Goal: Task Accomplishment & Management: Manage account settings

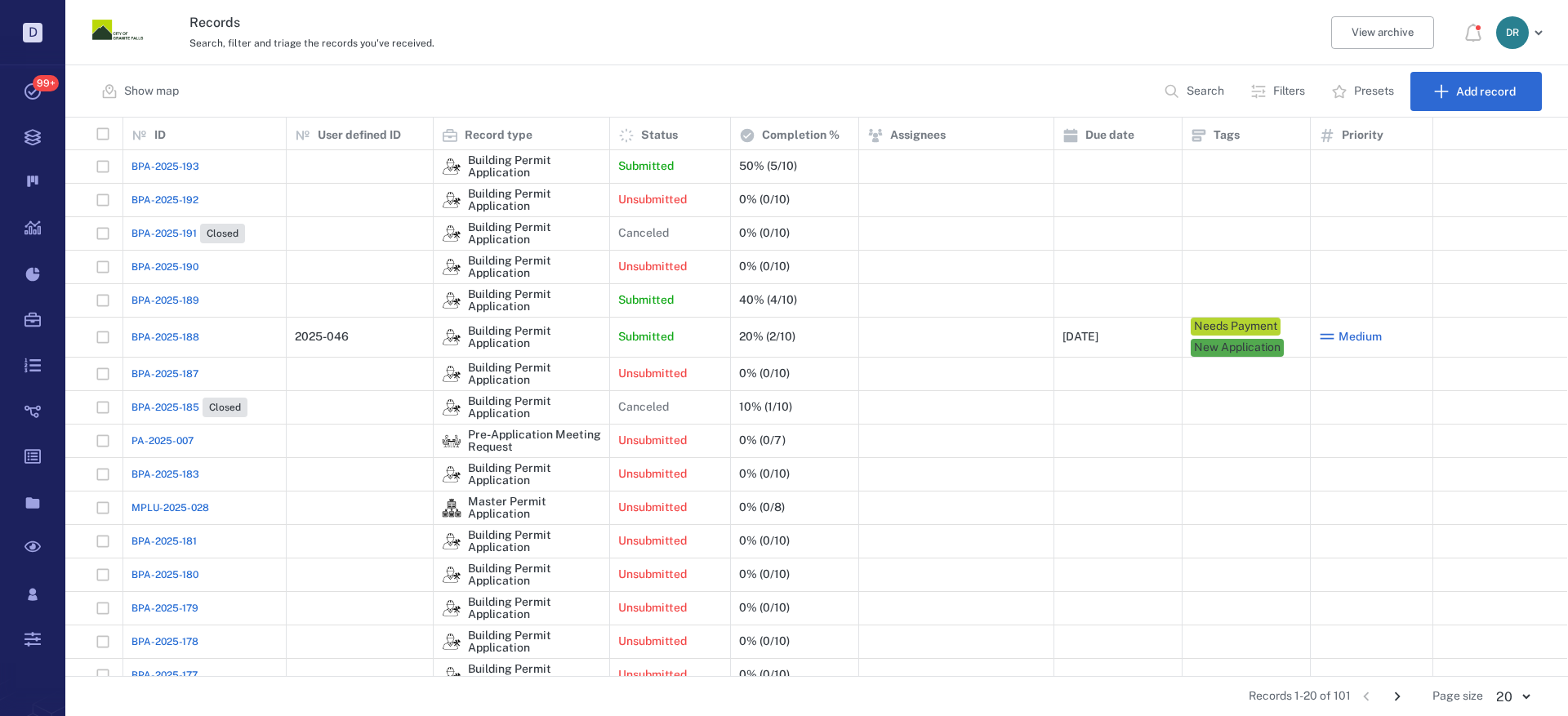
click at [178, 167] on span "BPA-2025-193" at bounding box center [165, 167] width 67 height 15
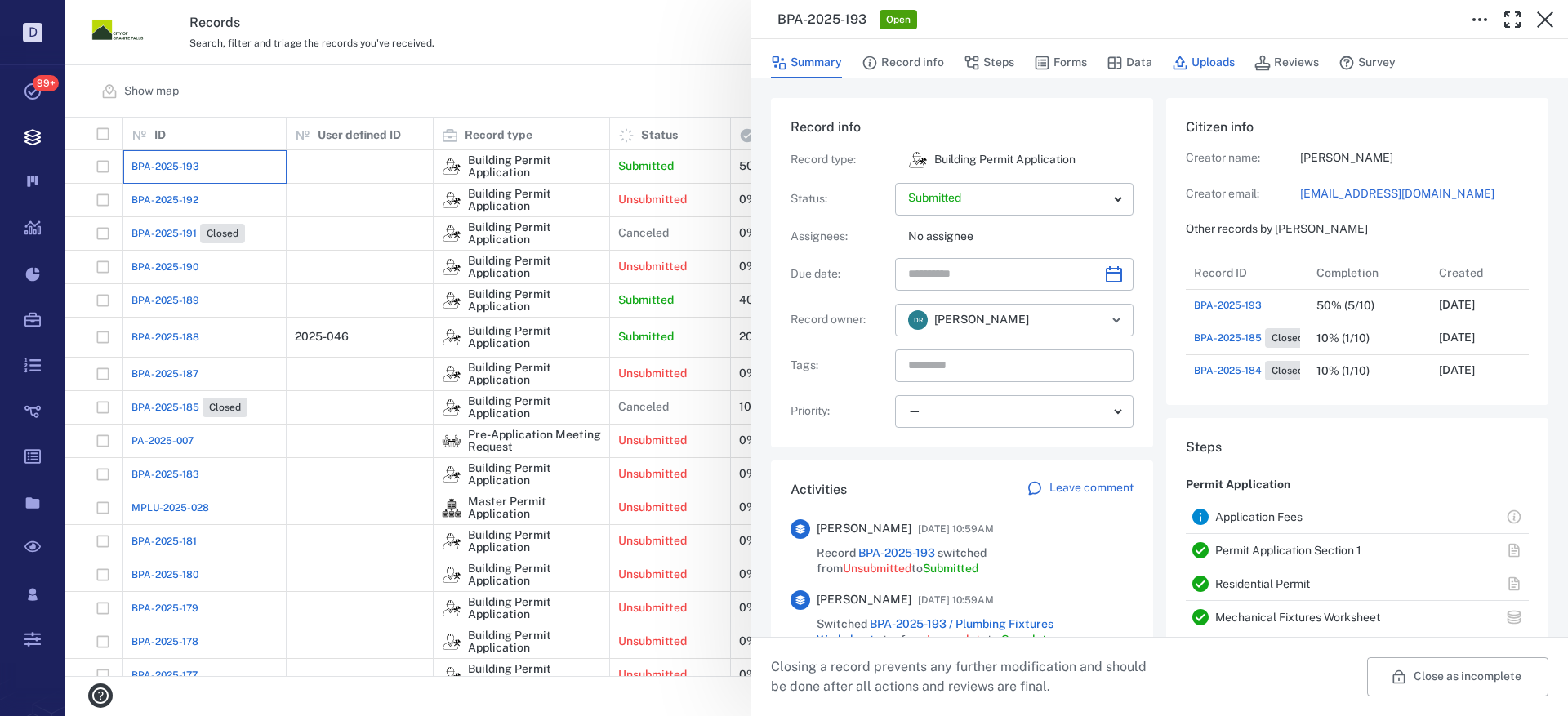
scroll to position [163, 312]
click at [1000, 59] on button "Steps" at bounding box center [989, 63] width 51 height 31
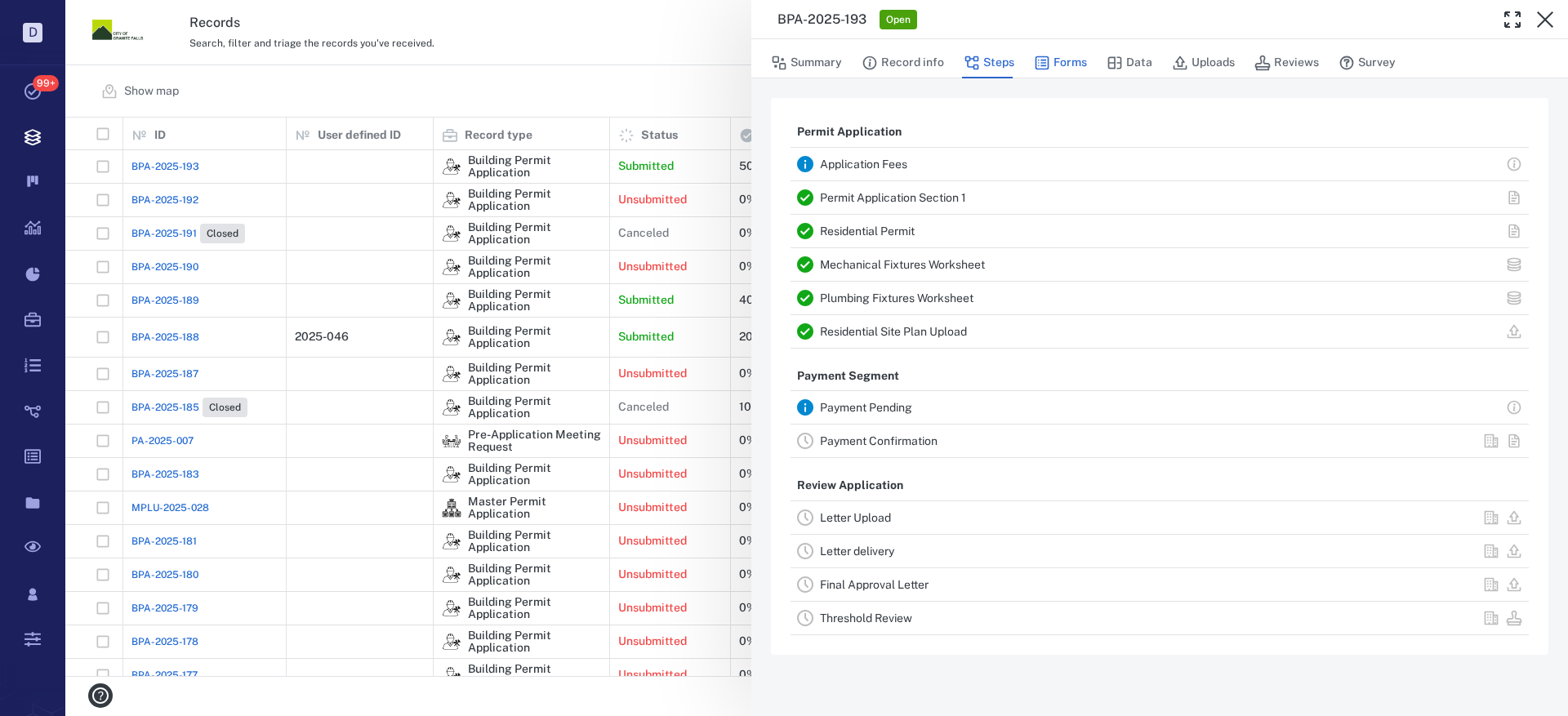
click at [1062, 58] on button "Forms" at bounding box center [1061, 63] width 53 height 31
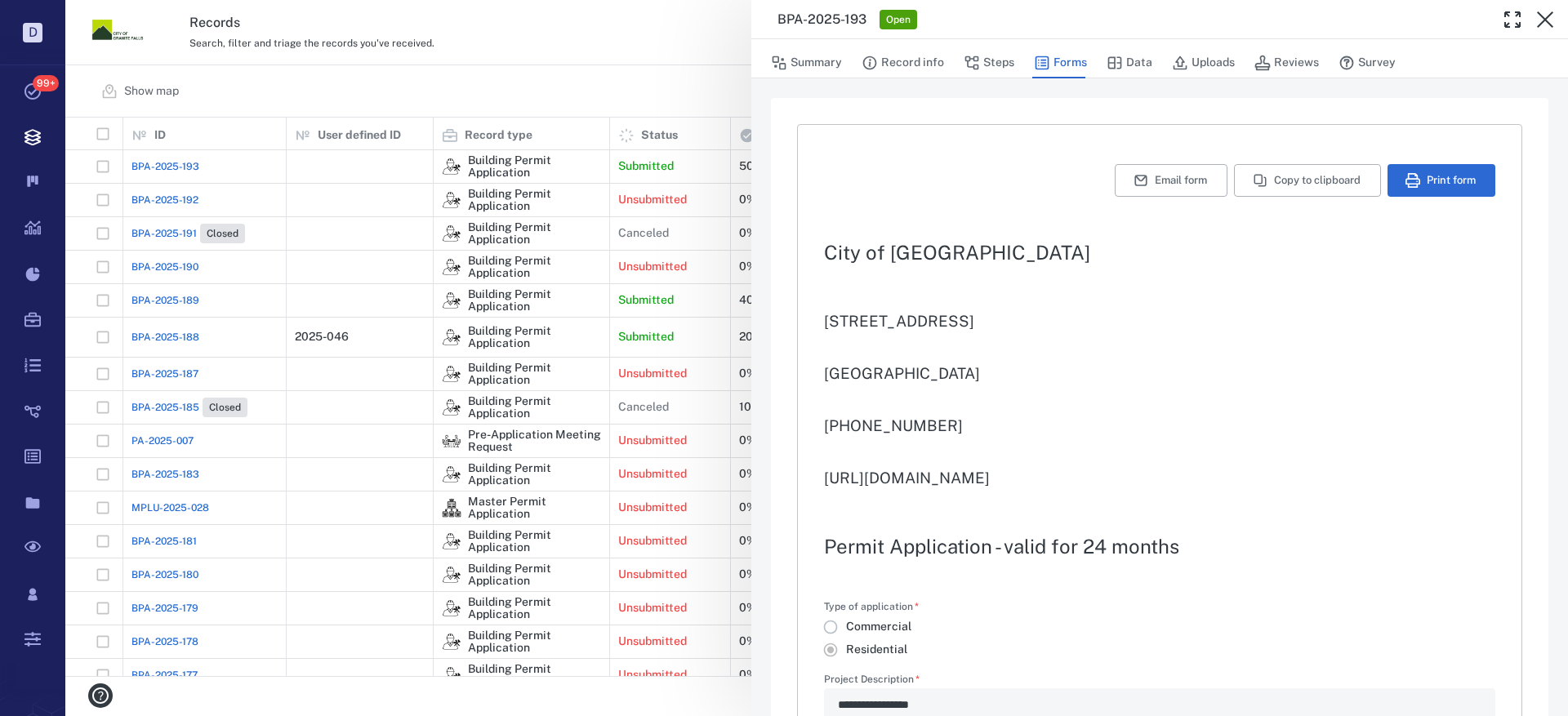
type input "**********"
click at [1215, 55] on button "Uploads" at bounding box center [1203, 63] width 63 height 31
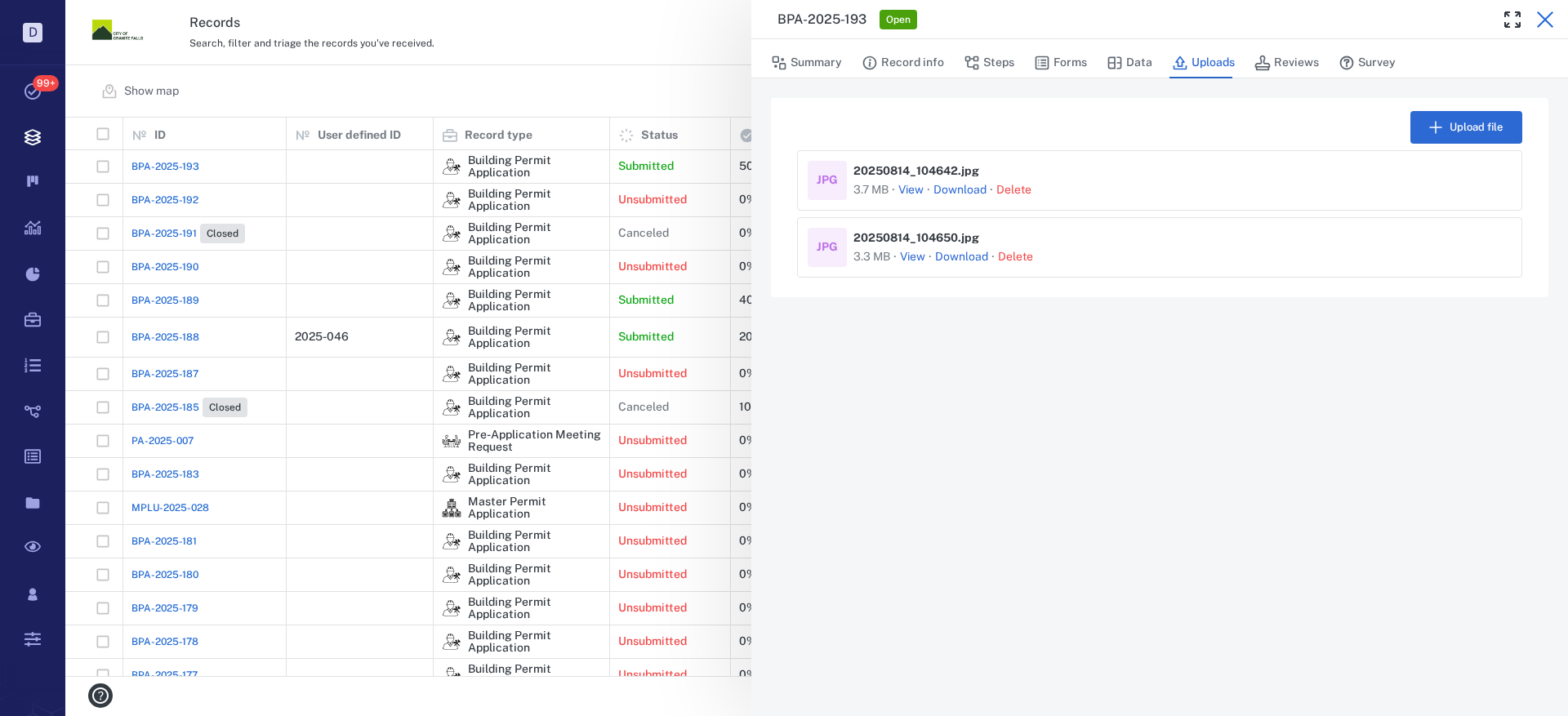
click at [1542, 19] on icon "button" at bounding box center [1545, 20] width 20 height 20
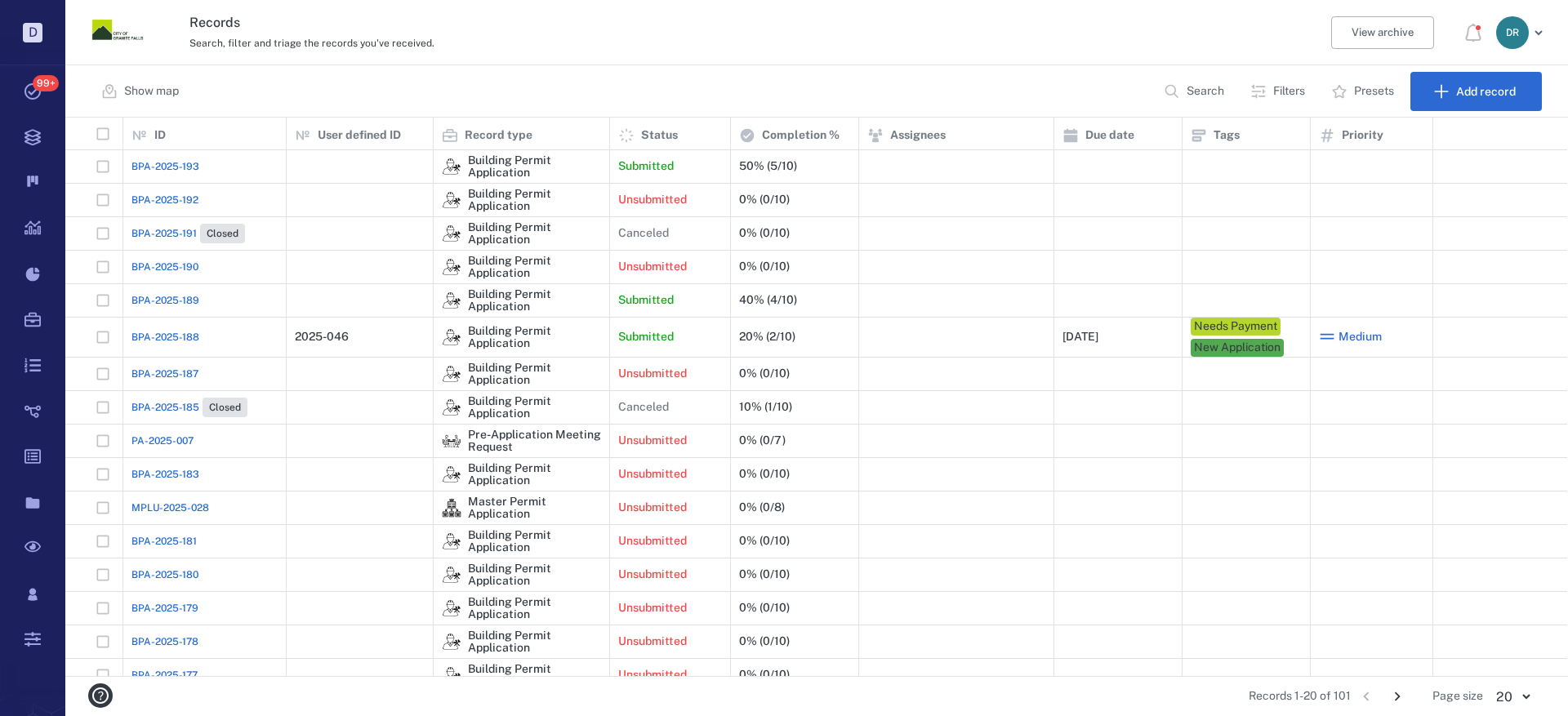
click at [168, 300] on span "BPA-2025-189" at bounding box center [165, 301] width 67 height 15
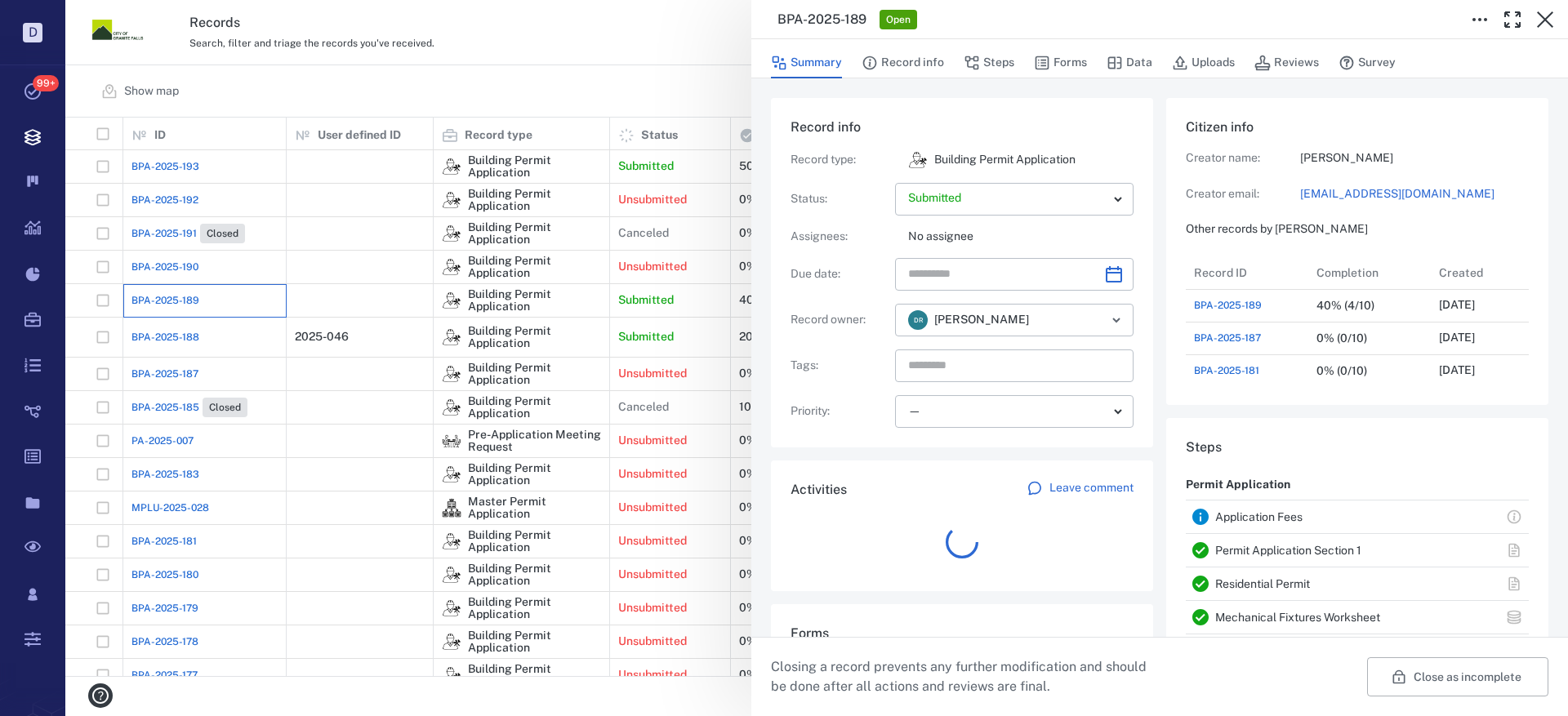
scroll to position [196, 312]
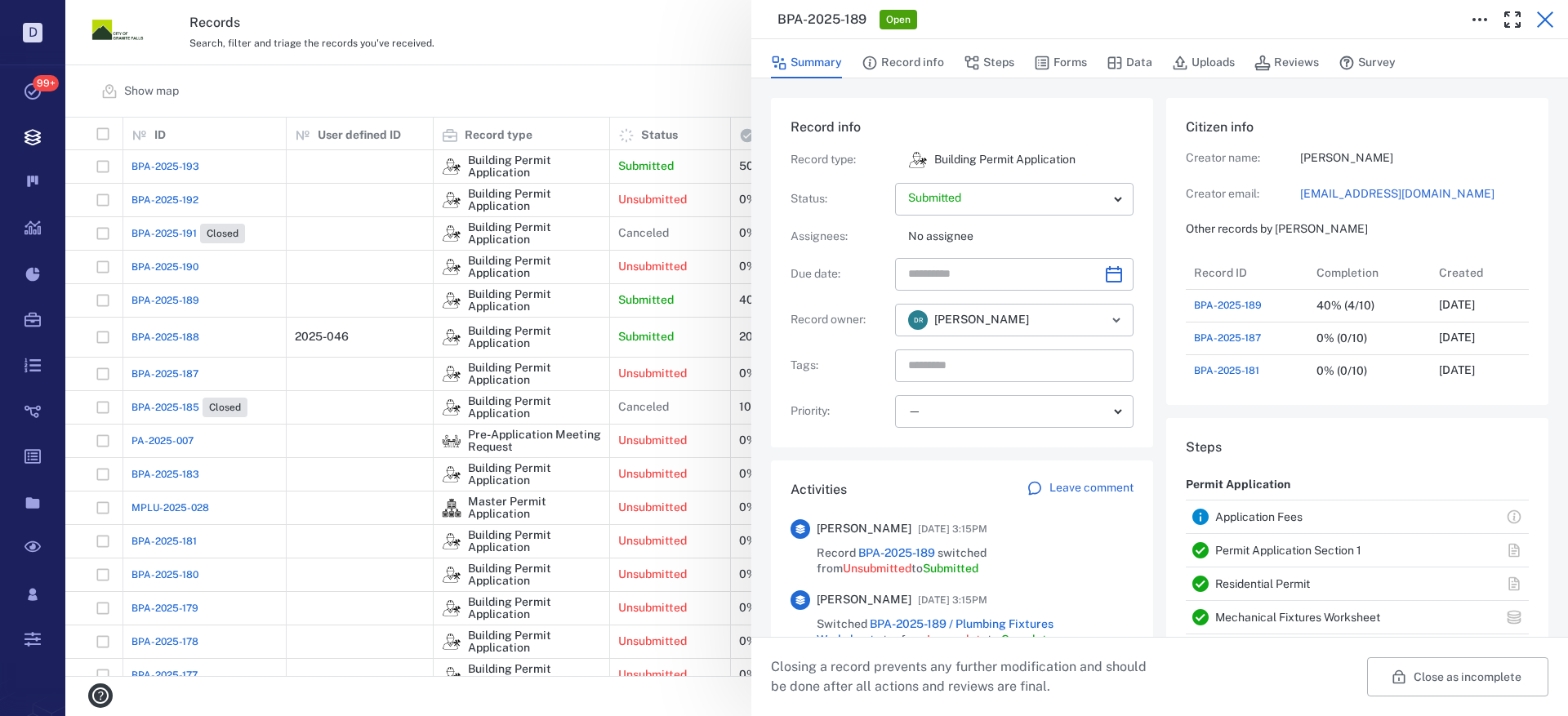
click at [1542, 20] on icon "button" at bounding box center [1545, 20] width 20 height 20
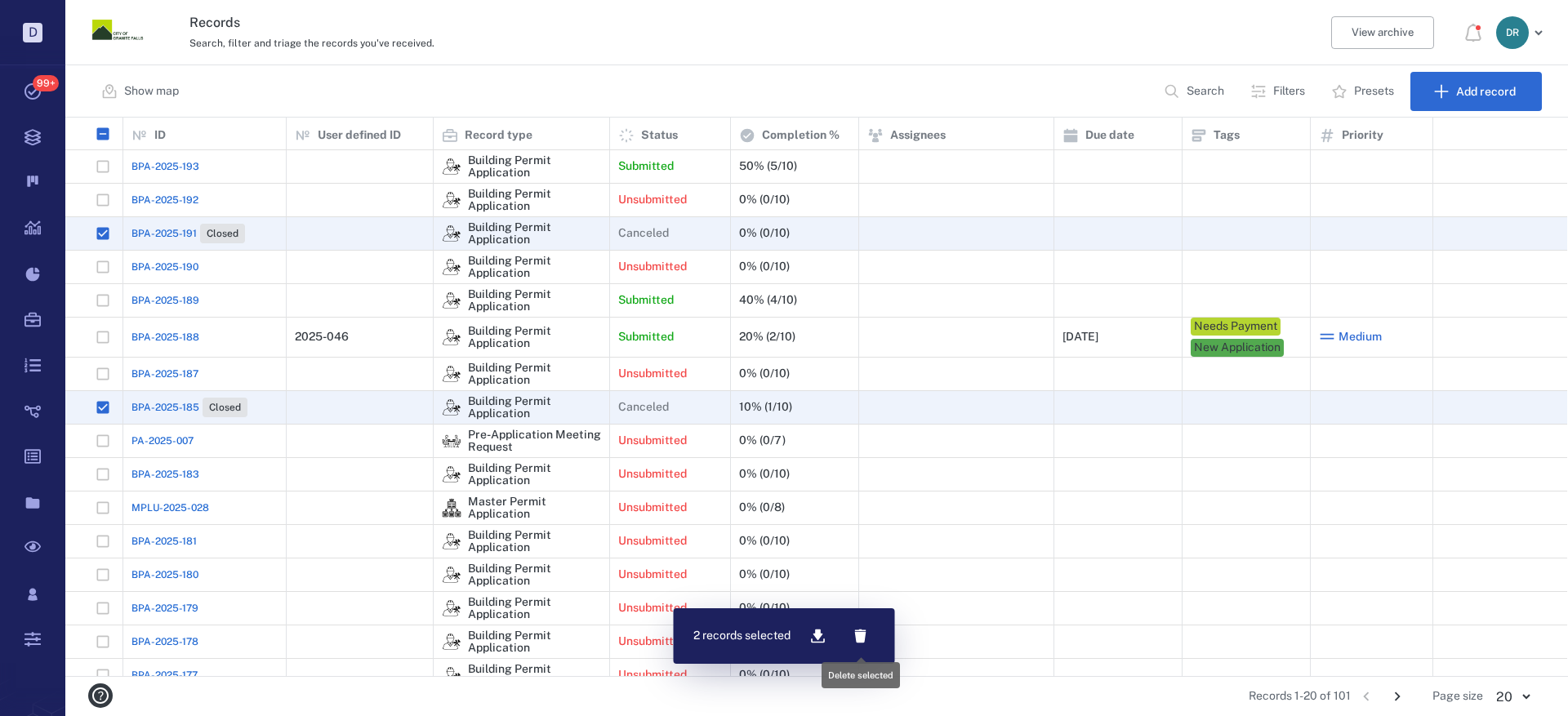
click at [858, 639] on icon "button" at bounding box center [860, 636] width 12 height 14
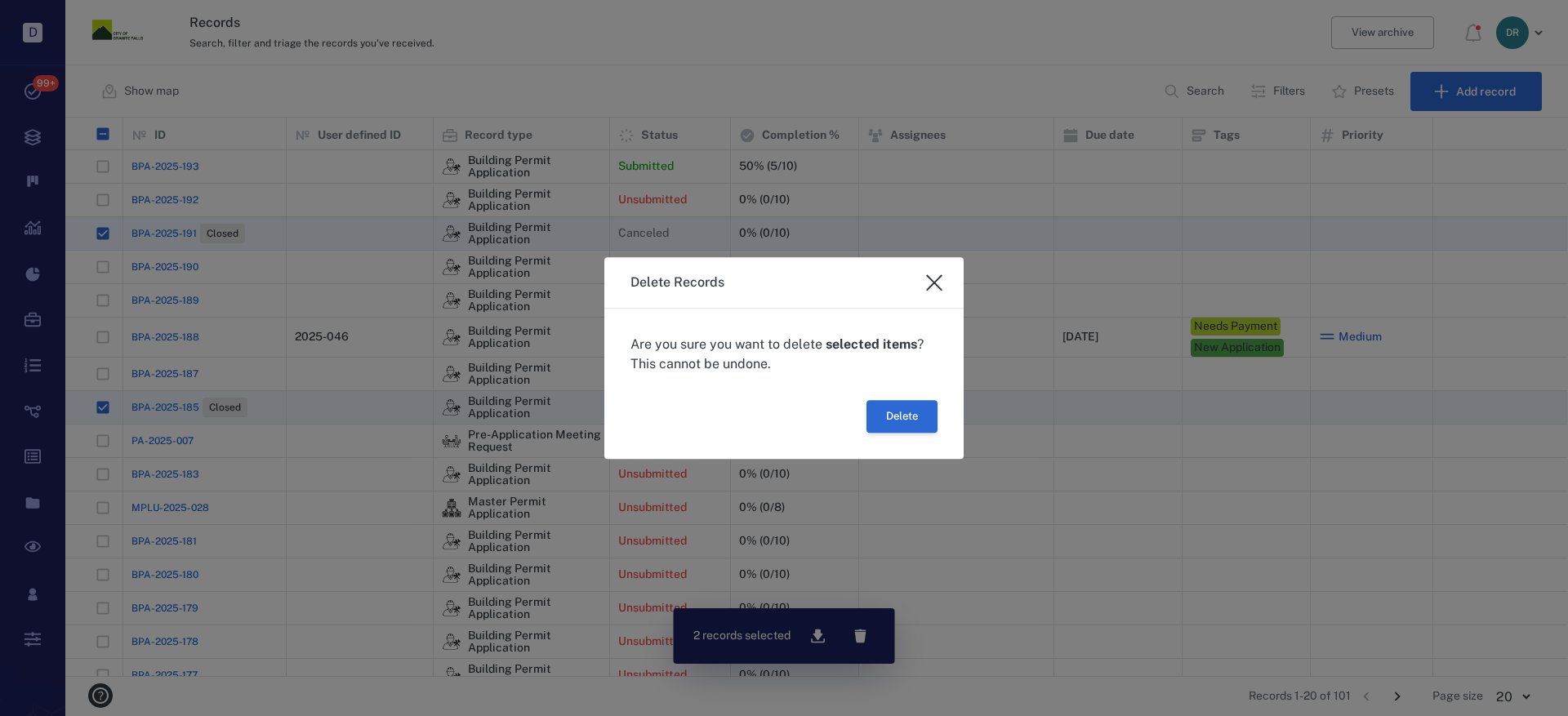
click at [919, 415] on button "Delete" at bounding box center [902, 416] width 71 height 33
